Goal: Task Accomplishment & Management: Use online tool/utility

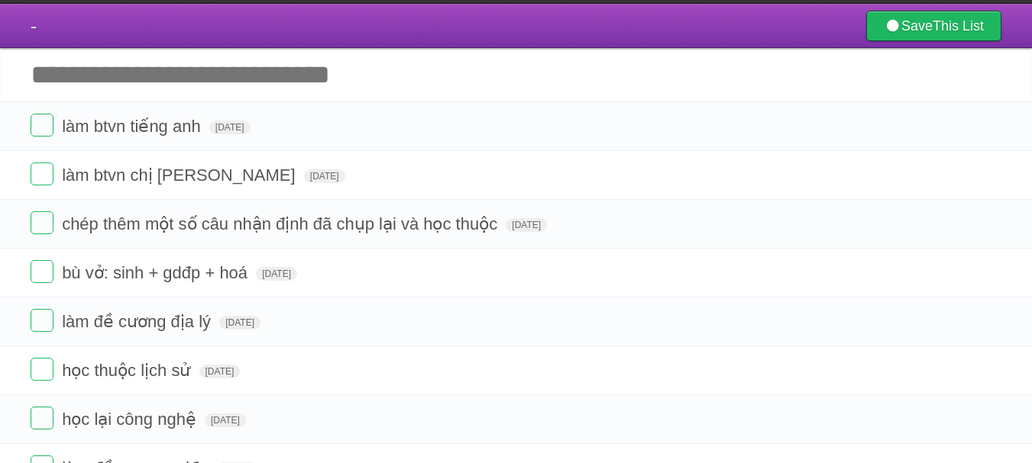
click at [551, 5] on header "- Save This List" at bounding box center [516, 26] width 1032 height 44
click at [38, 123] on label at bounding box center [42, 125] width 23 height 23
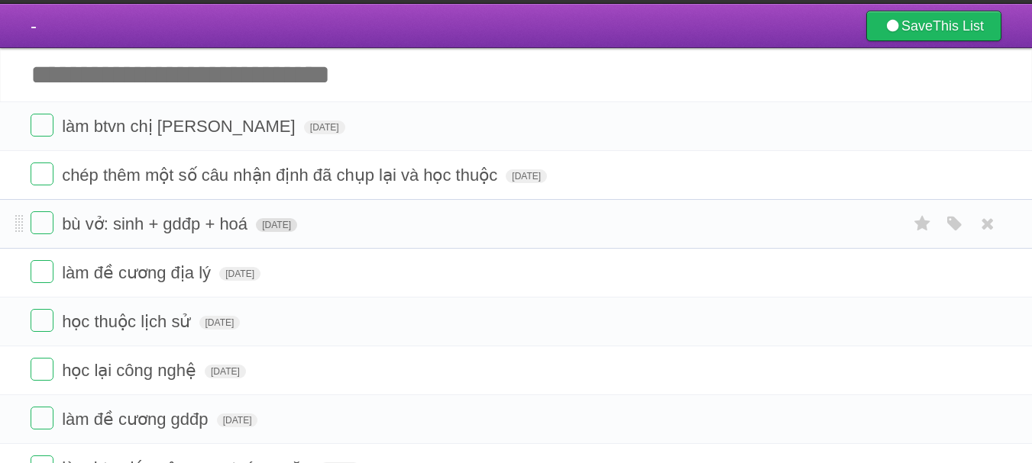
click at [287, 224] on span "[DATE]" at bounding box center [276, 225] width 41 height 14
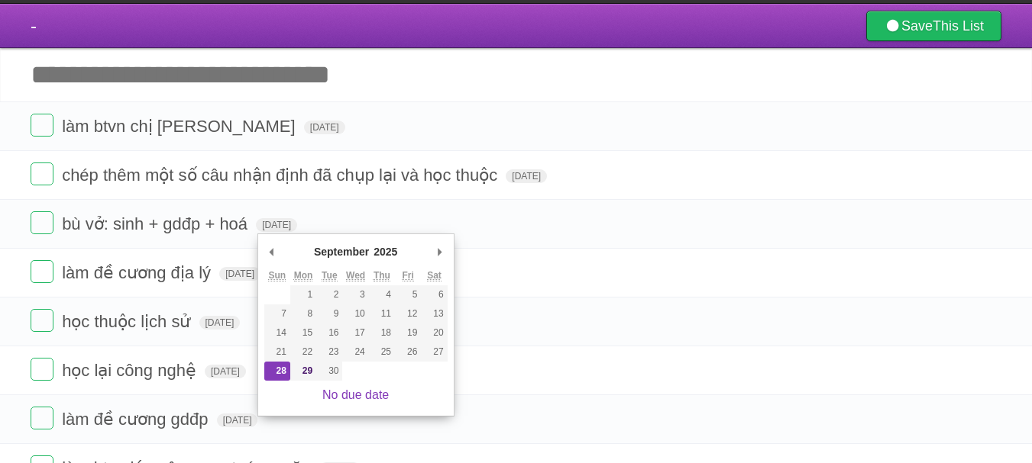
click at [308, 381] on div "No due date" at bounding box center [355, 395] width 183 height 29
type span "[DATE]"
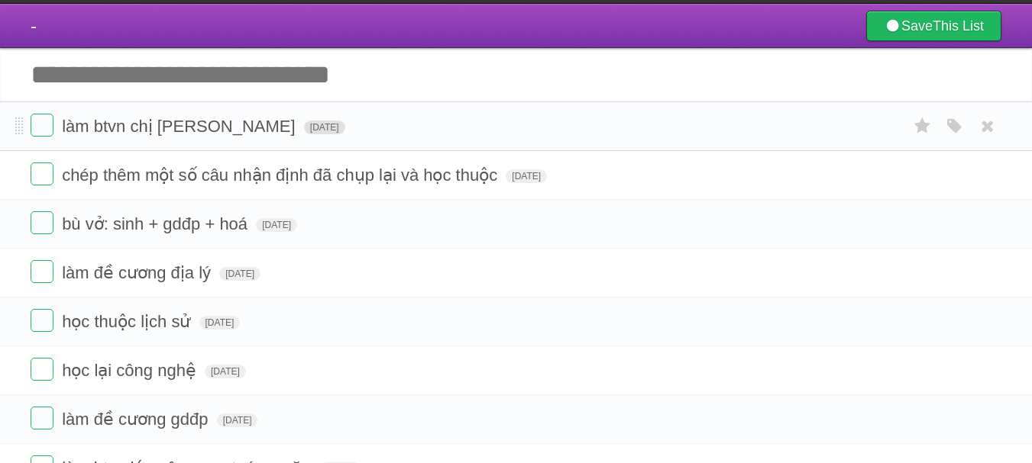
click at [304, 125] on span "[DATE]" at bounding box center [324, 128] width 41 height 14
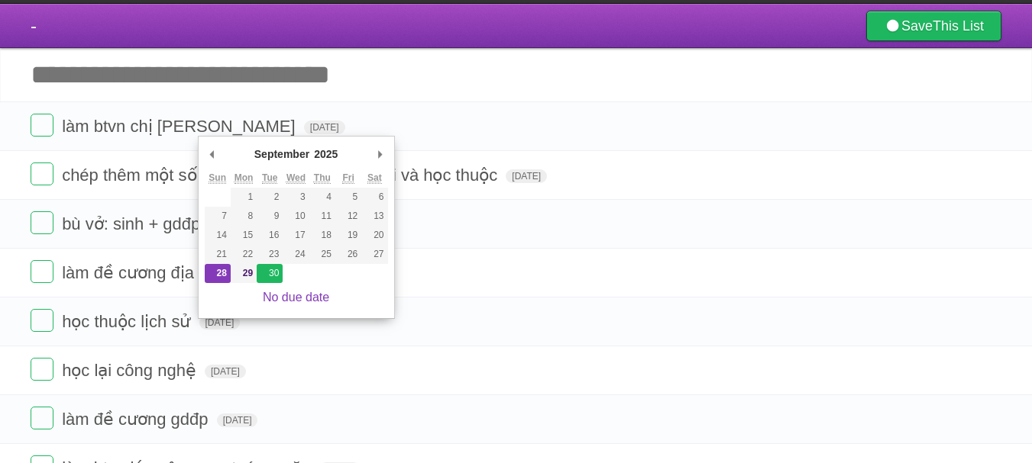
type span "[DATE]"
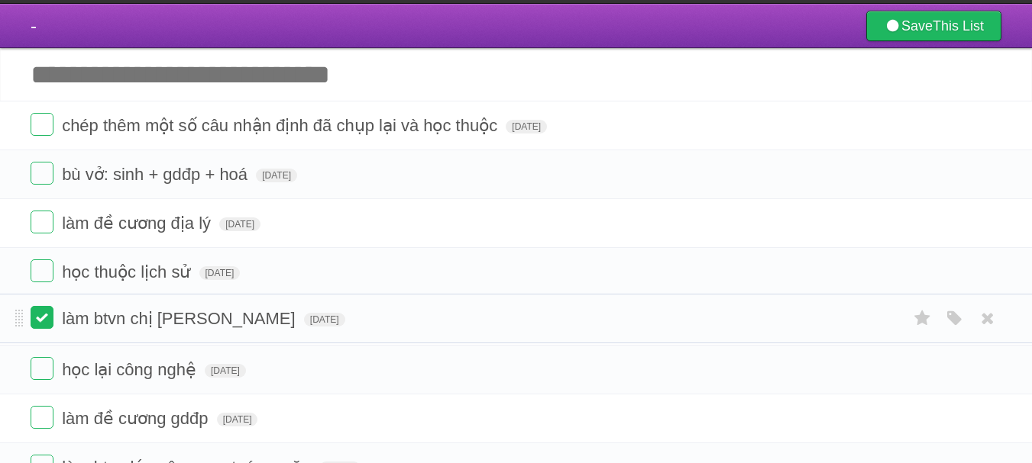
drag, startPoint x: 15, startPoint y: 128, endPoint x: 37, endPoint y: 318, distance: 191.4
click at [187, 87] on input "Add another task" at bounding box center [516, 74] width 1032 height 53
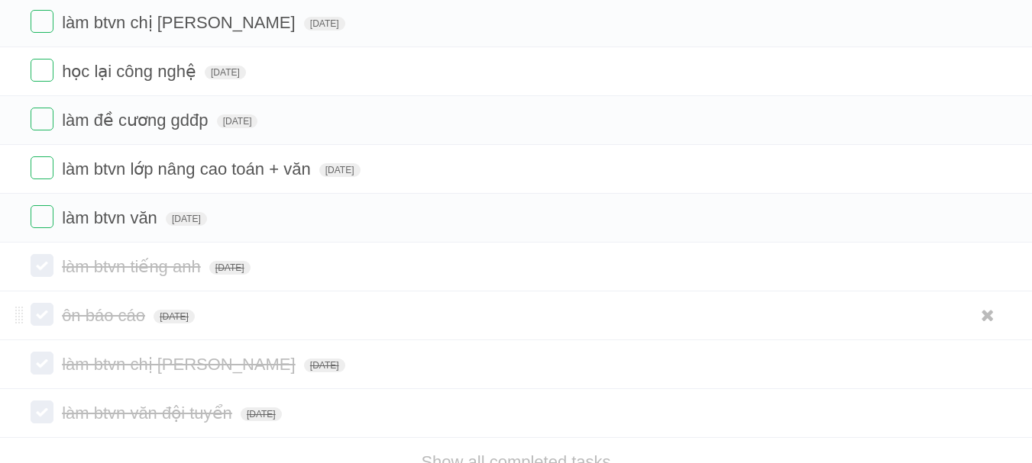
scroll to position [323, 0]
click at [39, 224] on label at bounding box center [42, 217] width 23 height 23
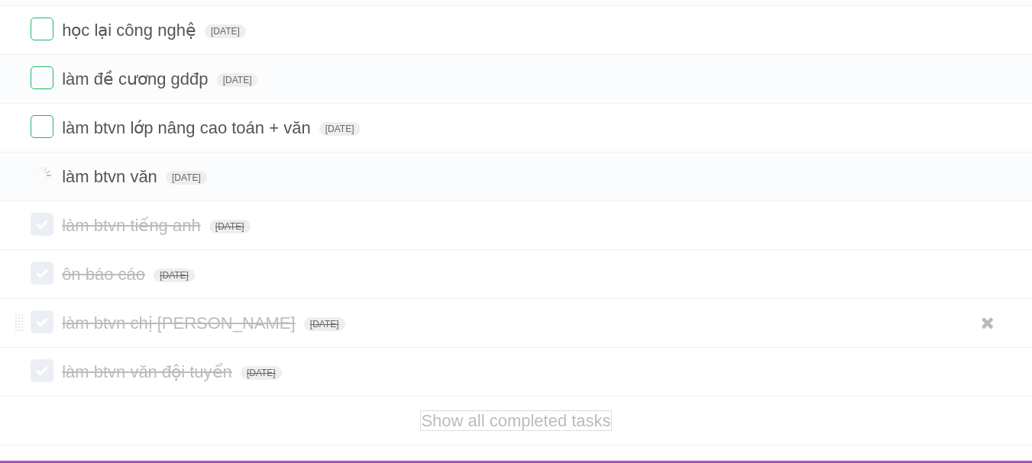
scroll to position [401, 0]
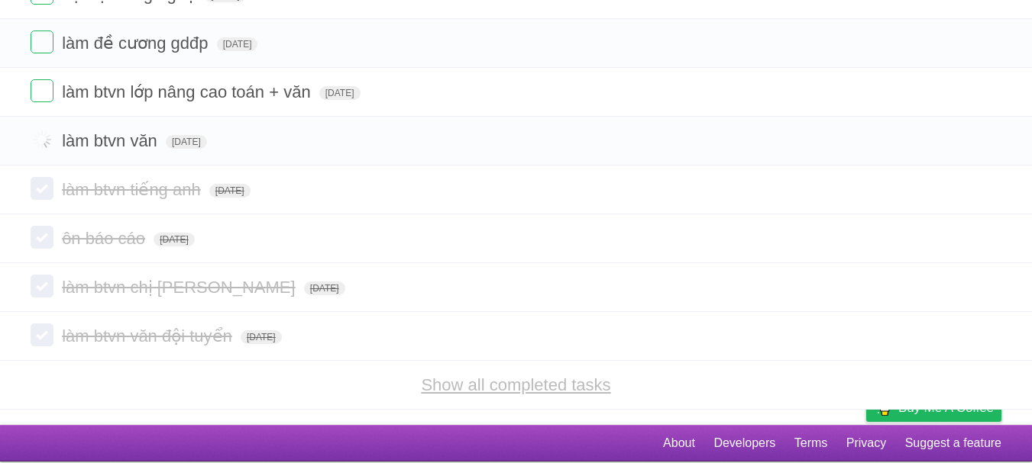
click at [460, 389] on link "Show all completed tasks" at bounding box center [515, 385] width 189 height 19
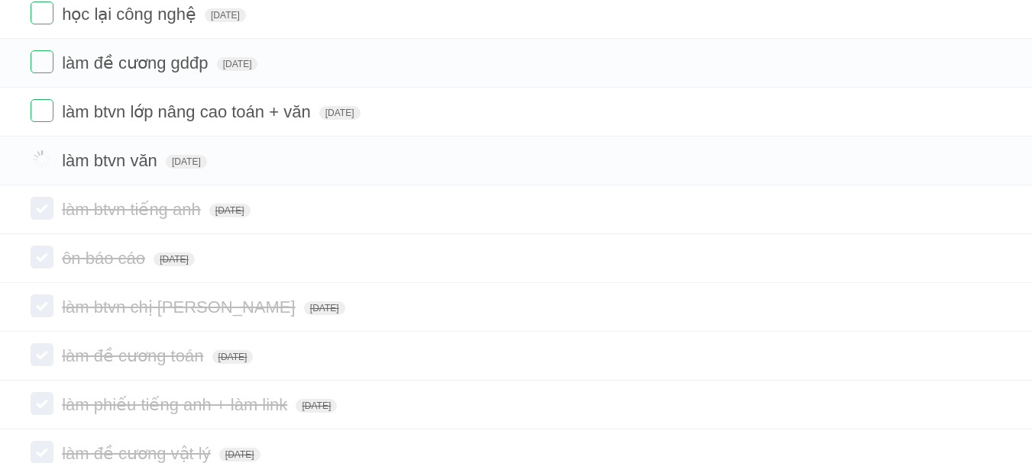
scroll to position [376, 0]
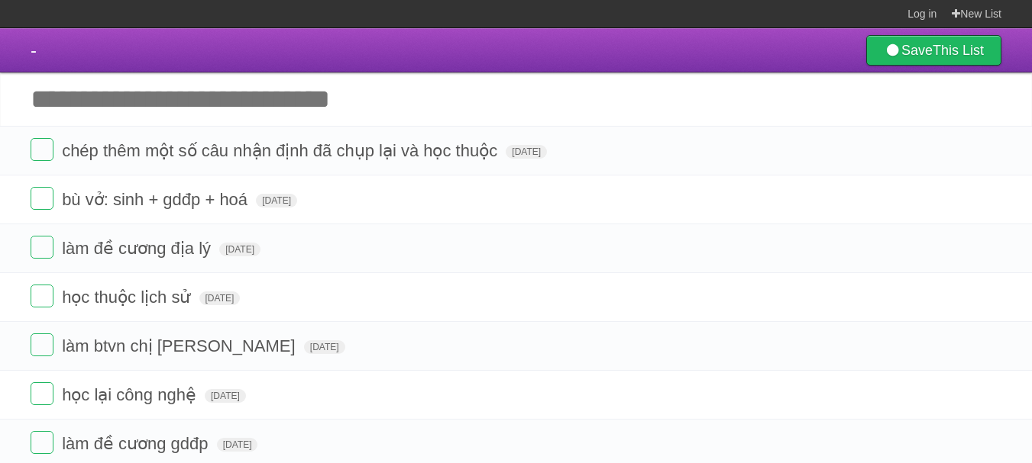
click at [563, 4] on section "Log in New List" at bounding box center [516, 14] width 1032 height 28
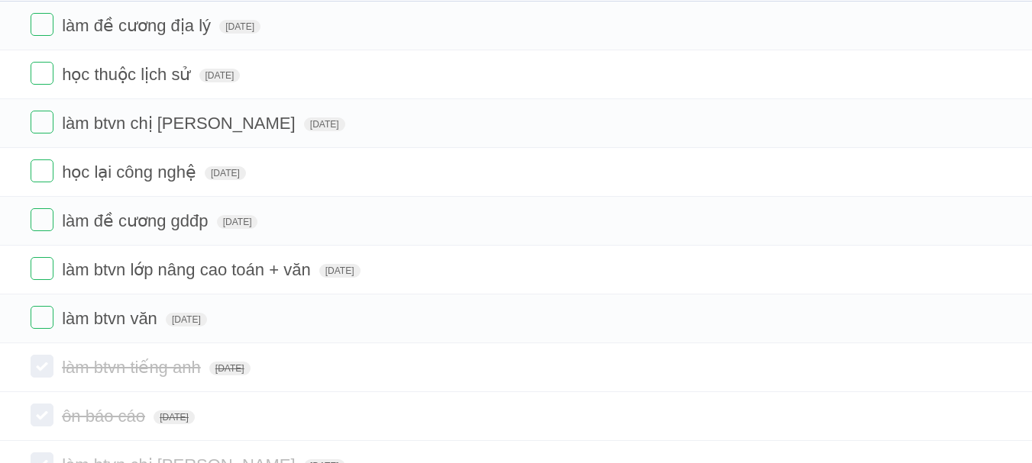
scroll to position [224, 0]
click at [47, 317] on label at bounding box center [42, 316] width 23 height 23
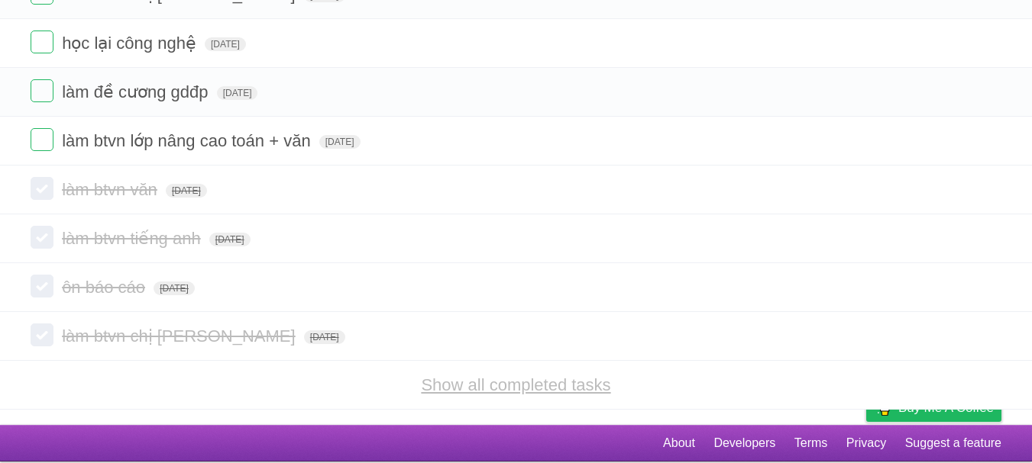
click at [484, 394] on link "Show all completed tasks" at bounding box center [515, 385] width 189 height 19
click at [486, 392] on link "Show all completed tasks" at bounding box center [515, 385] width 189 height 19
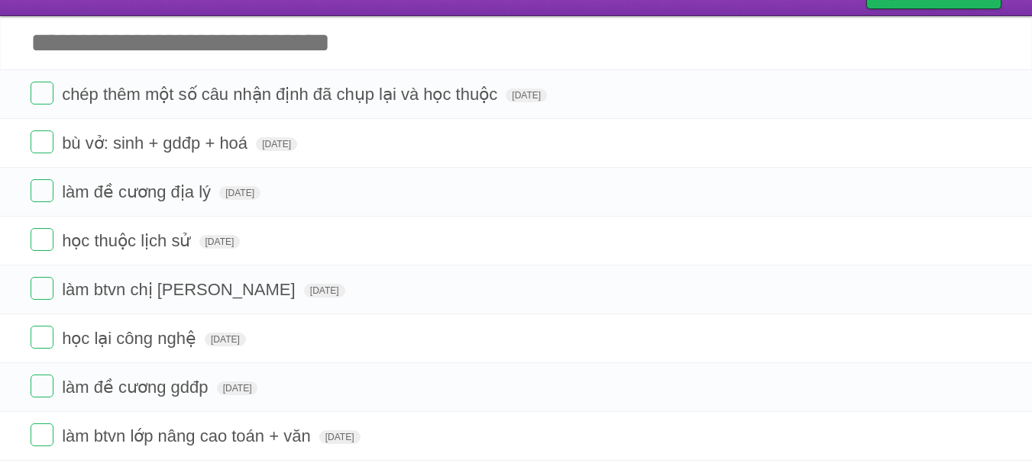
scroll to position [57, 0]
